Goal: Information Seeking & Learning: Learn about a topic

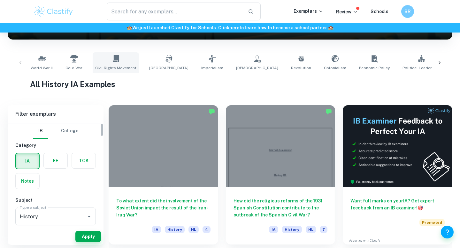
scroll to position [124, 0]
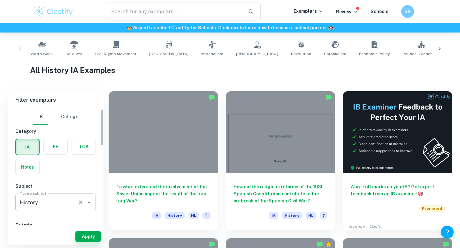
click at [59, 201] on input "History" at bounding box center [46, 203] width 57 height 12
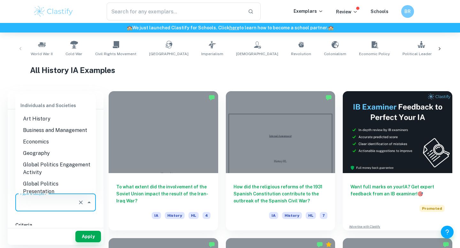
scroll to position [0, 0]
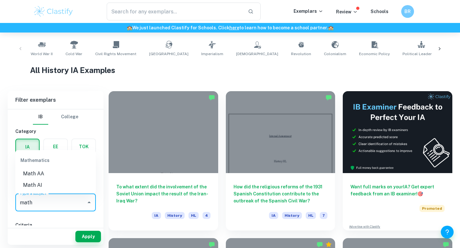
click at [47, 184] on li "Math AI" at bounding box center [55, 185] width 80 height 11
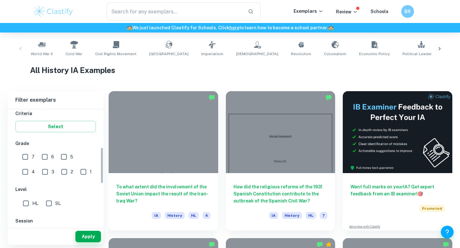
scroll to position [126, 0]
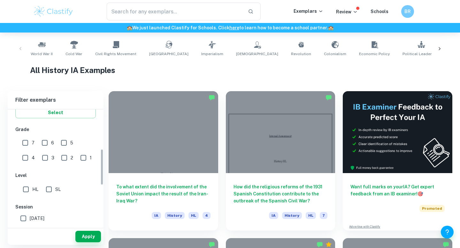
type input "Math AI"
click at [28, 142] on input "7" at bounding box center [25, 143] width 13 height 13
checkbox input "true"
click at [42, 142] on input "6" at bounding box center [44, 143] width 13 height 13
checkbox input "true"
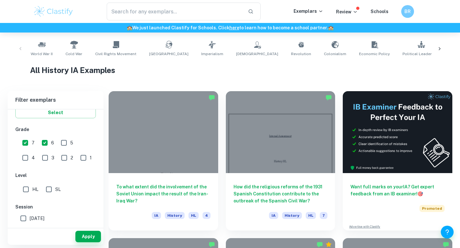
click at [43, 202] on div "IB College Category IA EE TOK Notes Subject Type a subject Math AI Type a subje…" at bounding box center [56, 168] width 96 height 369
click at [43, 193] on input "SL" at bounding box center [48, 189] width 13 height 13
checkbox input "true"
click at [87, 237] on button "Apply" at bounding box center [88, 236] width 26 height 11
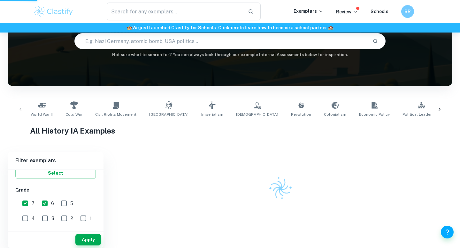
scroll to position [63, 0]
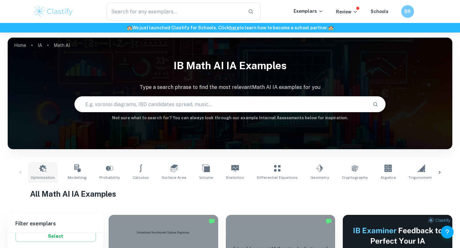
click at [46, 170] on link "Optimization" at bounding box center [42, 172] width 29 height 21
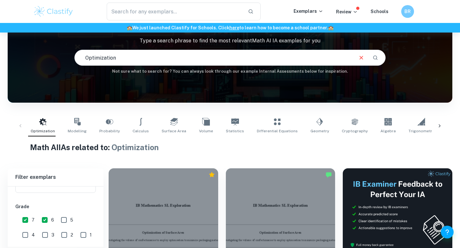
scroll to position [47, 0]
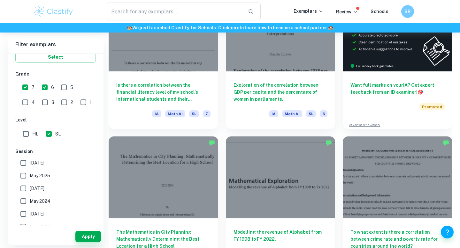
scroll to position [224, 0]
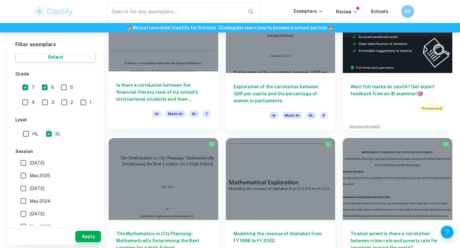
click at [184, 98] on h6 "Is there a correlation between the financial literacy level of my school's inte…" at bounding box center [163, 92] width 94 height 21
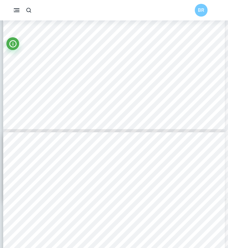
scroll to position [1355, 0]
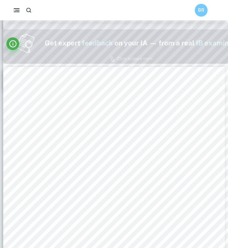
type input "1"
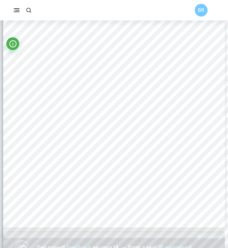
scroll to position [0, 0]
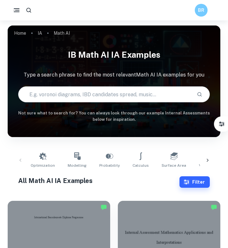
click at [92, 94] on input "text" at bounding box center [105, 95] width 173 height 18
type input "pga"
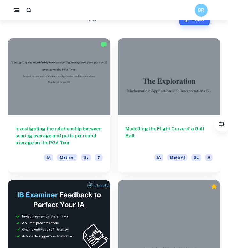
scroll to position [171, 0]
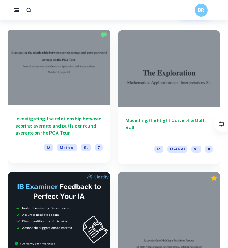
click at [83, 136] on h6 "Investigating the relationship between scoring average and putts per round aver…" at bounding box center [58, 126] width 87 height 21
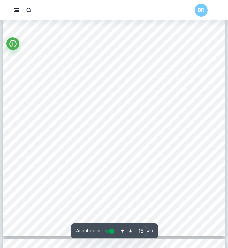
scroll to position [4587, 0]
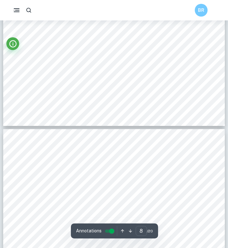
type input "7"
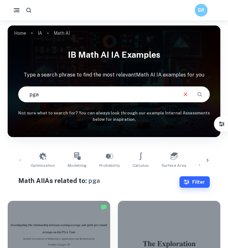
click at [182, 95] on icon "Clear" at bounding box center [185, 94] width 7 height 7
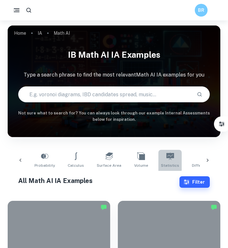
click at [158, 156] on link "Statistics" at bounding box center [169, 160] width 23 height 21
type input "Statistics"
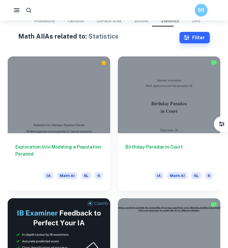
scroll to position [150, 0]
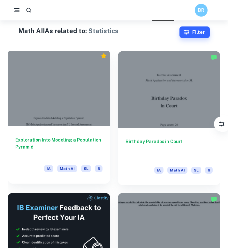
click at [93, 141] on h6 "Exploration Into Modeling a Population Pyramid" at bounding box center [58, 147] width 87 height 21
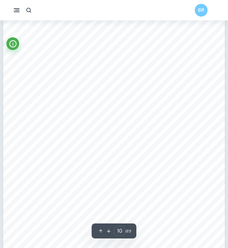
scroll to position [3120, 0]
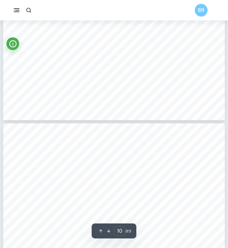
type input "11"
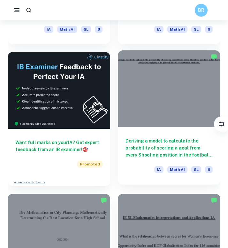
scroll to position [299, 0]
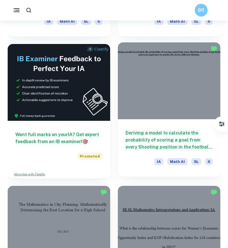
click at [165, 153] on div "Deriving a model to calculate the probability of scoring a goal from every Shoo…" at bounding box center [169, 147] width 103 height 57
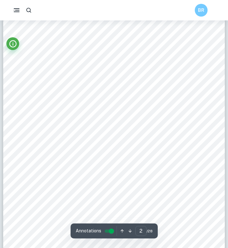
scroll to position [392, 0]
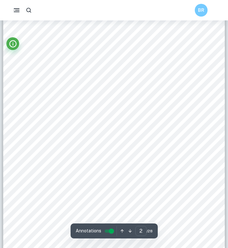
click at [187, 163] on div "2 Introduction Mathematics is all around us. You don't notice this but even in …" at bounding box center [114, 144] width 222 height 313
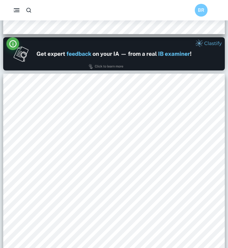
scroll to position [200, 0]
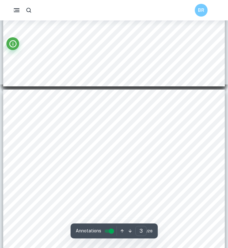
type input "2"
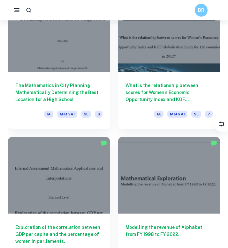
scroll to position [489, 0]
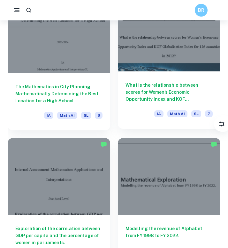
click at [143, 91] on h6 "What is the relationship between scores for Women’s Economic Opportunity Index …" at bounding box center [169, 92] width 87 height 21
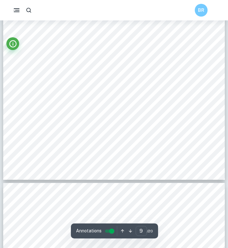
scroll to position [2724, 0]
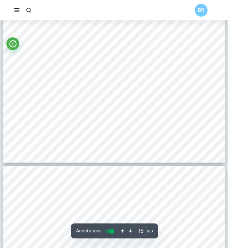
type input "16"
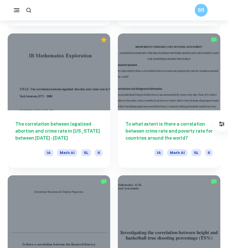
scroll to position [735, 0]
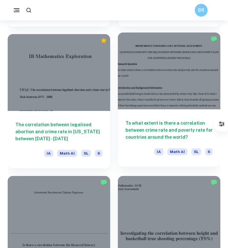
click at [141, 141] on div "To what extent is there a correlation between crime rate and poverty rate for c…" at bounding box center [169, 138] width 103 height 57
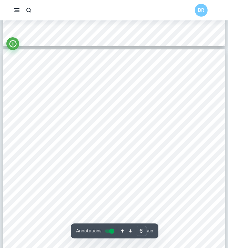
scroll to position [1465, 0]
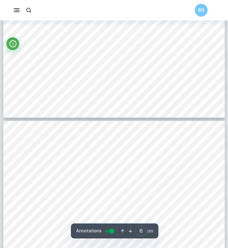
type input "7"
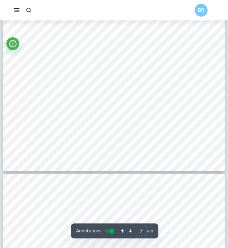
scroll to position [1919, 0]
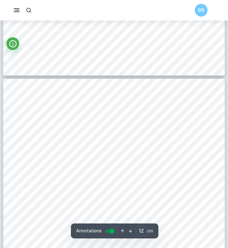
scroll to position [3207, 0]
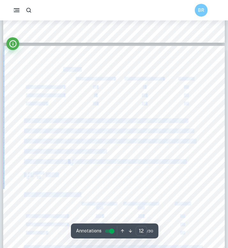
drag, startPoint x: 63, startPoint y: 70, endPoint x: 89, endPoint y: 75, distance: 26.3
click at [88, 75] on div "Table 2: Observed frequencies: Below mean poverty rate Above mean poverty rate …" at bounding box center [114, 189] width 222 height 287
click at [89, 75] on div "Table 2: Observed frequencies: Below mean poverty rate Above mean poverty rate …" at bounding box center [114, 189] width 222 height 287
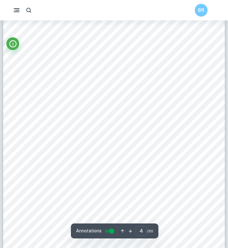
scroll to position [957, 0]
